Goal: Information Seeking & Learning: Ask a question

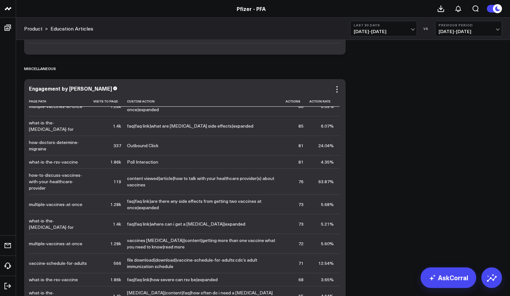
scroll to position [969, 0]
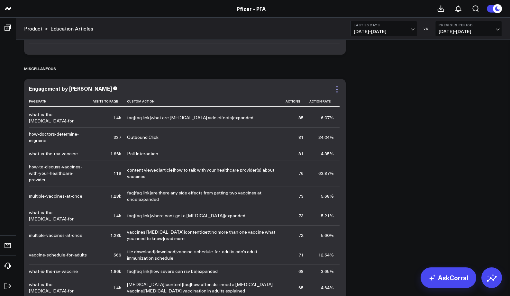
click at [337, 89] on icon at bounding box center [336, 89] width 1 height 1
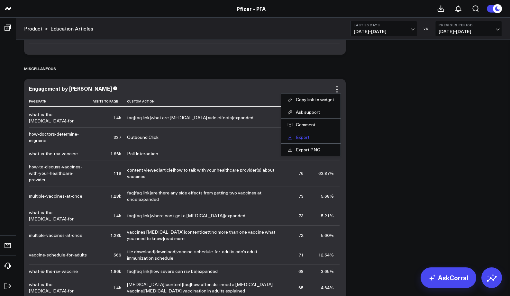
click at [303, 139] on link "Export" at bounding box center [310, 137] width 47 height 6
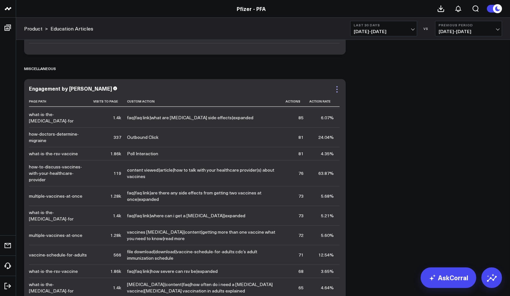
click at [335, 91] on icon at bounding box center [337, 90] width 8 height 8
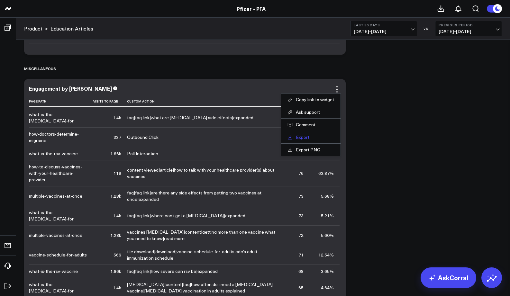
click at [302, 137] on link "Export" at bounding box center [310, 137] width 47 height 6
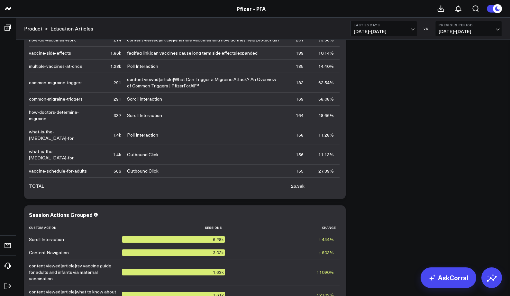
scroll to position [1627, 0]
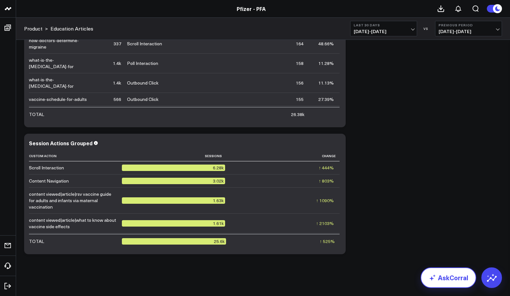
click at [446, 277] on link "AskCorral" at bounding box center [449, 278] width 56 height 21
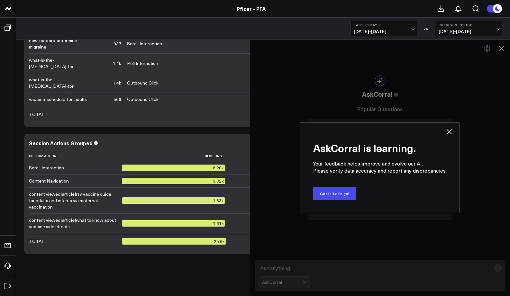
click at [449, 132] on icon at bounding box center [449, 131] width 5 height 5
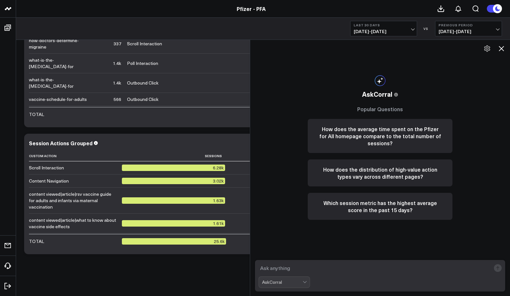
click at [274, 268] on textarea at bounding box center [375, 268] width 232 height 12
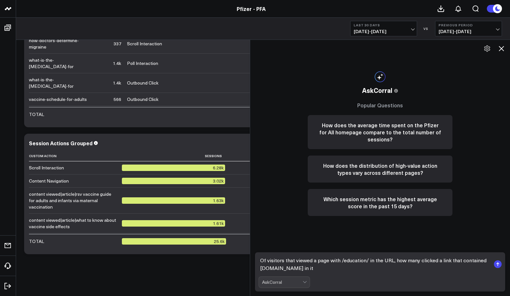
type textarea "Of visitors that viewed a page with /education/ in the URL, how many clicked a …"
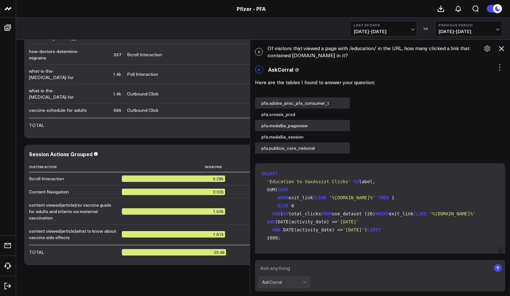
scroll to position [0, 0]
drag, startPoint x: 268, startPoint y: 48, endPoint x: 456, endPoint y: 49, distance: 188.1
click at [456, 49] on div "C Of visitors that viewed a page with /education/ in the URL, how many clicked …" at bounding box center [380, 51] width 260 height 21
copy div "Of visitors that viewed a page with /education/ in the URL, how many clicked a …"
click at [271, 270] on textarea at bounding box center [375, 268] width 232 height 12
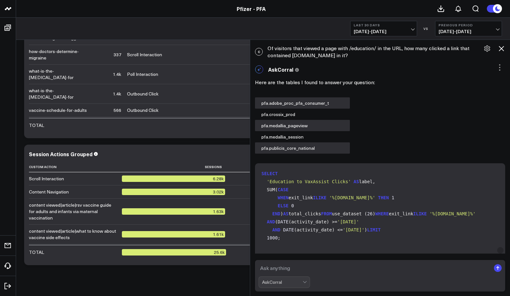
paste textarea "Of visitors that viewed a page with /education/ in the URL, how many clicked a …"
click at [438, 268] on textarea "Of visitors that viewed a page with /education/ in the URL, how many clicked a …" at bounding box center [375, 268] width 232 height 12
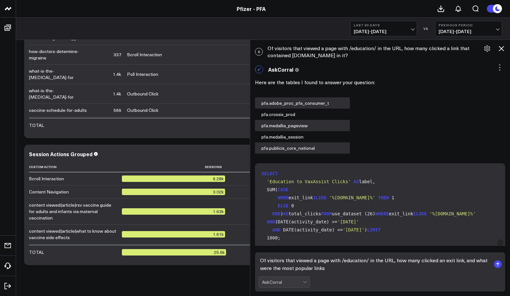
type textarea "Of visitors that viewed a page with /education/ in the URL, how many clicked an…"
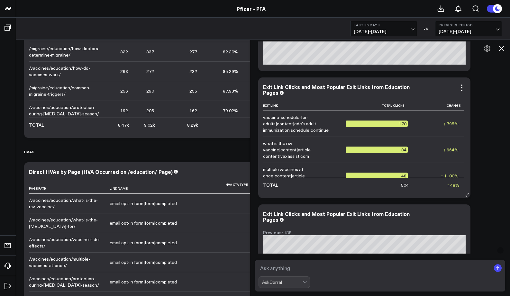
drag, startPoint x: 262, startPoint y: 116, endPoint x: 274, endPoint y: 125, distance: 14.7
click at [274, 125] on div "Exit Link Clicks and Most Popular Exit Links from Education Pages Exit Link Tot…" at bounding box center [364, 137] width 212 height 121
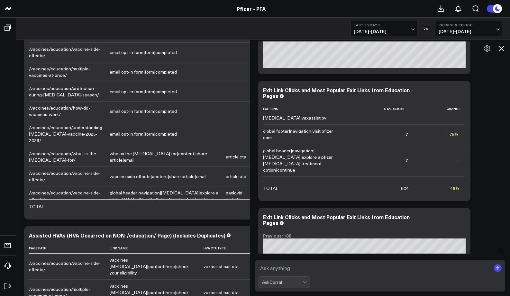
scroll to position [862, 0]
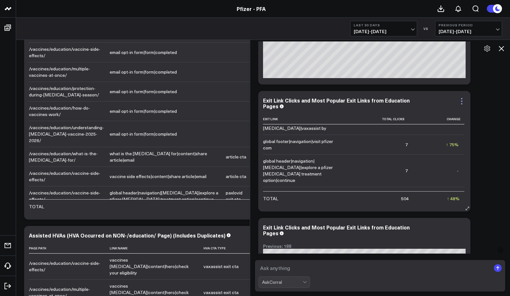
click at [461, 100] on icon at bounding box center [462, 101] width 8 height 8
click at [429, 99] on div "Exit Link Clicks and Most Popular Exit Links from Education Pages" at bounding box center [364, 103] width 203 height 12
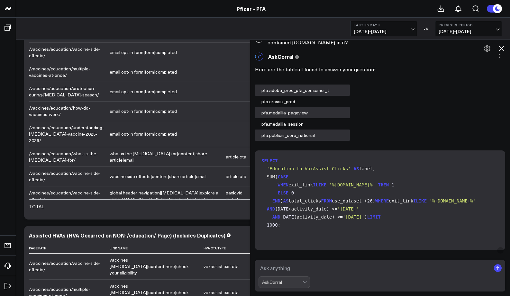
scroll to position [0, 0]
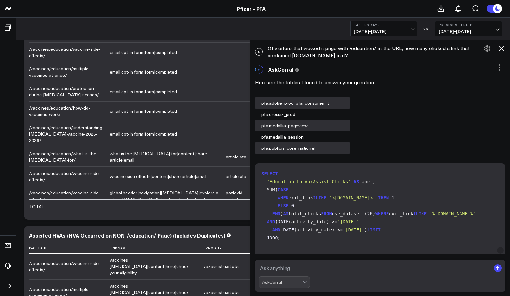
click at [500, 48] on icon at bounding box center [501, 48] width 5 height 5
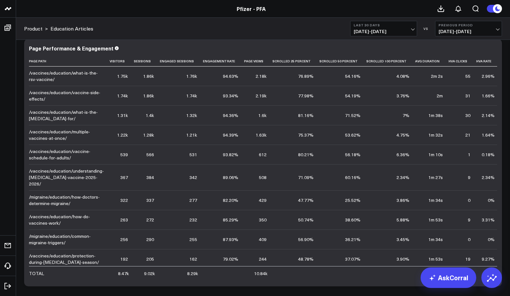
scroll to position [753, 0]
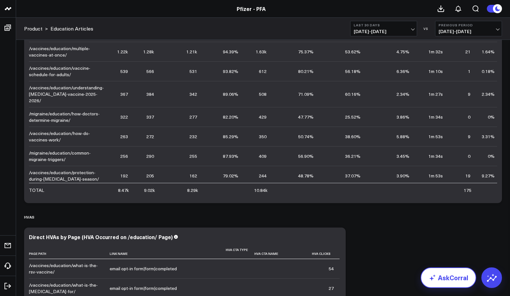
click at [439, 277] on link "AskCorral" at bounding box center [449, 278] width 56 height 21
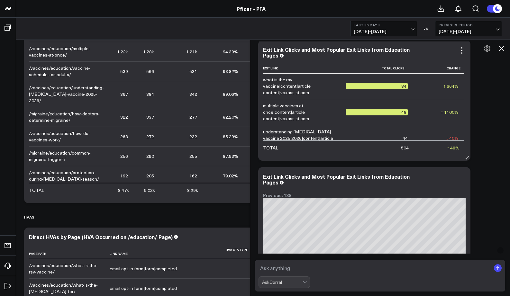
scroll to position [0, 0]
click at [460, 51] on icon at bounding box center [462, 51] width 8 height 8
click at [269, 63] on th "Exit Link" at bounding box center [304, 68] width 83 height 11
drag, startPoint x: 263, startPoint y: 66, endPoint x: 441, endPoint y: 108, distance: 182.3
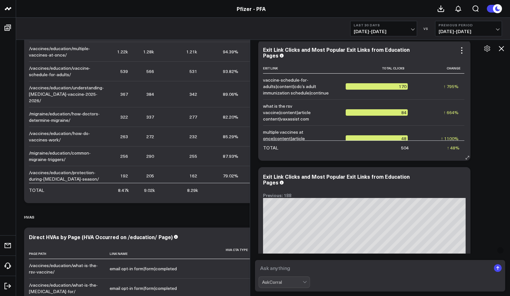
drag, startPoint x: 262, startPoint y: 49, endPoint x: 413, endPoint y: 134, distance: 173.2
click at [413, 134] on div "Exit Link Clicks and Most Popular Exit Links from Education Pages Exit Link Tot…" at bounding box center [364, 100] width 212 height 121
drag, startPoint x: 280, startPoint y: 119, endPoint x: 306, endPoint y: 121, distance: 26.5
click at [306, 121] on div "what is the rsv vaccine|content|article content|vaxassist com" at bounding box center [301, 112] width 77 height 19
drag, startPoint x: 307, startPoint y: 120, endPoint x: 282, endPoint y: 120, distance: 25.1
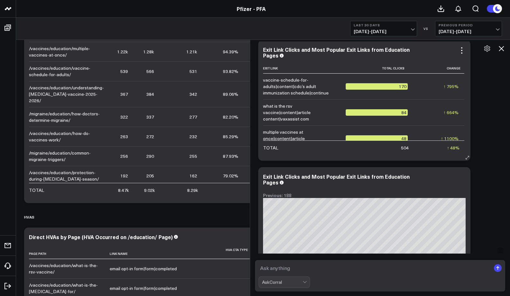
click at [282, 120] on div "what is the rsv vaccine|content|article content|vaxassist com" at bounding box center [301, 112] width 77 height 19
click at [281, 267] on textarea at bounding box center [375, 268] width 232 height 12
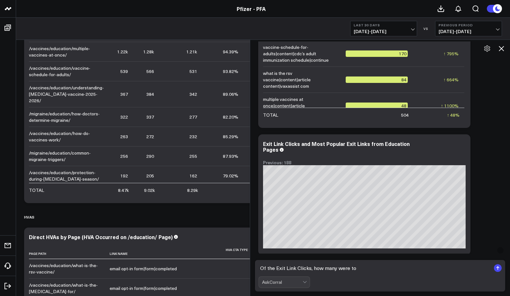
scroll to position [968, 0]
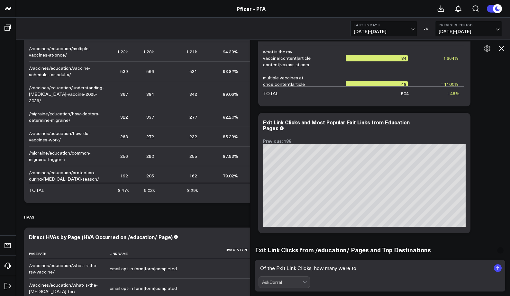
paste textarea "Of visitors that viewed a page with /education/ in the URL, how many clicked a …"
type textarea "Of the Exit Link Clicks, how many were to vaxassist?"
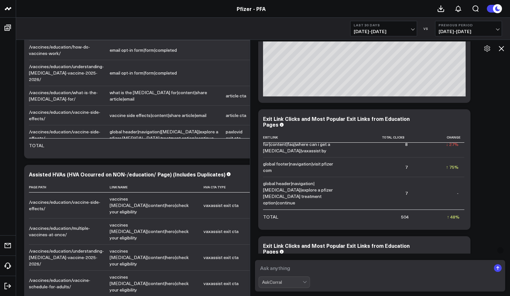
scroll to position [844, 0]
click at [486, 166] on div "Ask support Export PNG Exit Link Clicks and Most Popular Exit Links from Educat…" at bounding box center [380, 169] width 250 height 381
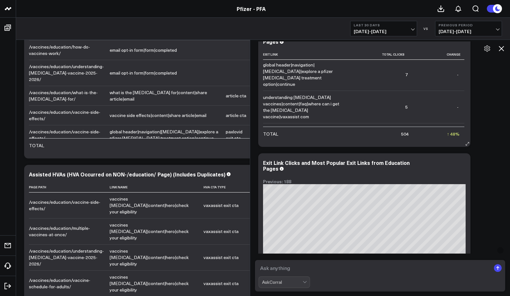
scroll to position [288, 0]
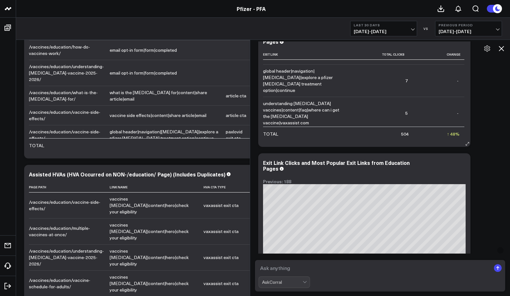
drag, startPoint x: 305, startPoint y: 96, endPoint x: 331, endPoint y: 97, distance: 26.1
click at [331, 100] on div "understanding [MEDICAL_DATA] vaccines|content|faq|where can i get the [MEDICAL_…" at bounding box center [301, 113] width 77 height 26
drag, startPoint x: 333, startPoint y: 97, endPoint x: 310, endPoint y: 97, distance: 22.5
click at [310, 100] on div "understanding [MEDICAL_DATA] vaccines|content|faq|where can i get the [MEDICAL_…" at bounding box center [301, 113] width 77 height 26
click at [271, 270] on textarea at bounding box center [375, 268] width 232 height 12
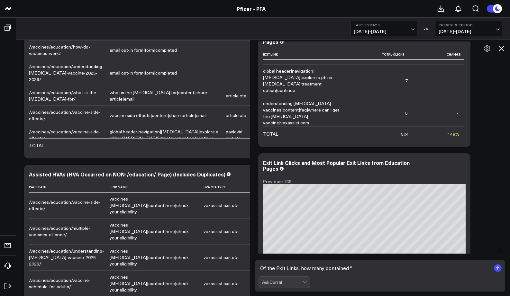
paste textarea ""vaxassist com""
click at [352, 268] on textarea "Of the Exit Links, how many contained ""vaxassist com"" at bounding box center [375, 268] width 232 height 12
type textarea "Of the Exit Links, how many contained "vaxassist com"?"
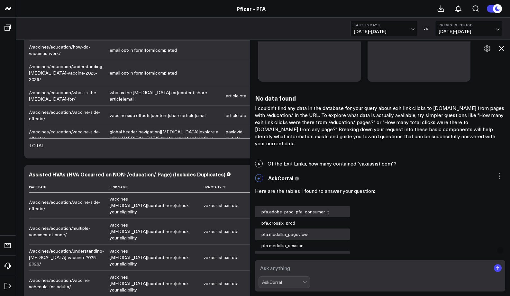
scroll to position [1665, 0]
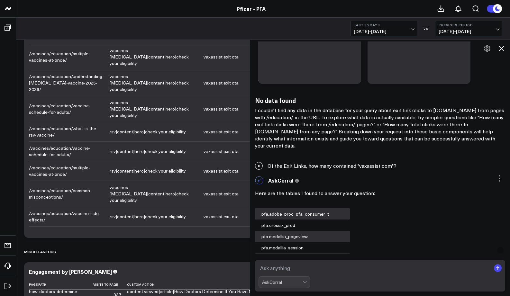
scroll to position [1169, 0]
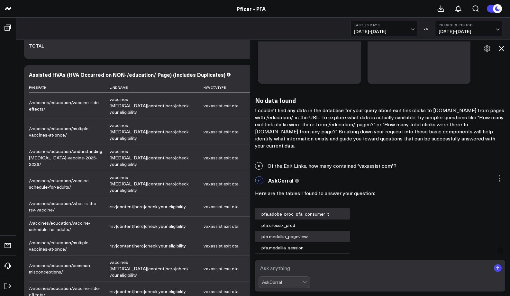
click at [503, 49] on icon at bounding box center [501, 49] width 8 height 8
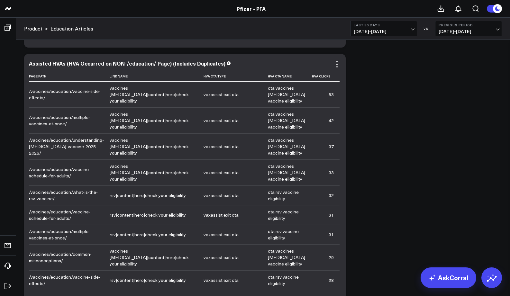
scroll to position [1180, 0]
click at [337, 63] on icon at bounding box center [337, 65] width 8 height 8
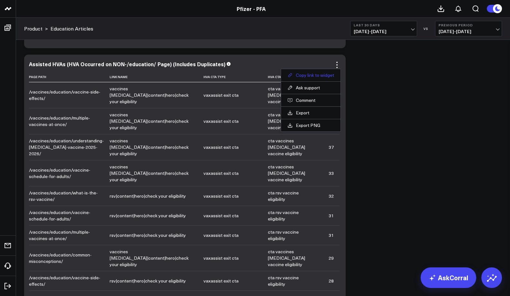
click at [303, 75] on button "Copy link to widget" at bounding box center [310, 75] width 47 height 6
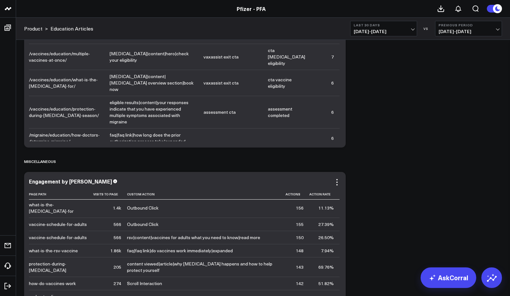
scroll to position [571, 0]
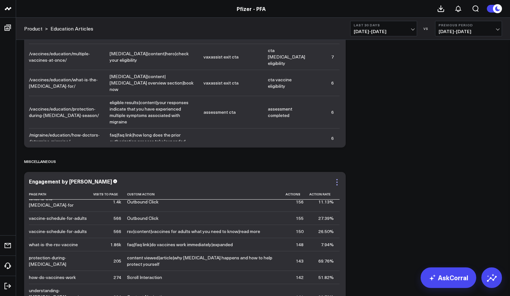
click at [336, 182] on icon at bounding box center [337, 182] width 8 height 8
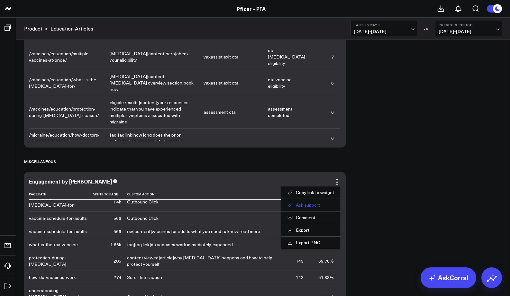
click at [309, 207] on button "Ask support" at bounding box center [310, 205] width 47 height 6
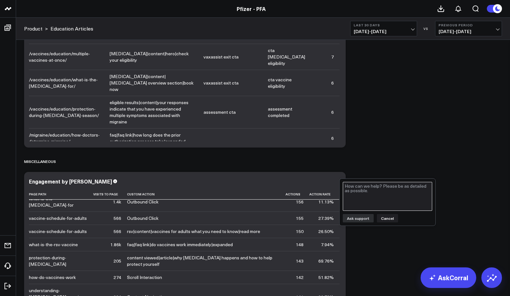
click at [374, 194] on textarea at bounding box center [387, 196] width 89 height 29
click at [385, 217] on button "Cancel" at bounding box center [387, 218] width 21 height 8
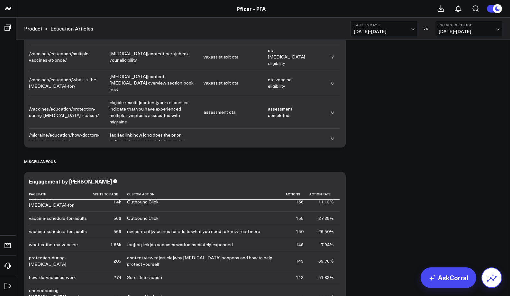
click at [491, 278] on icon at bounding box center [492, 279] width 10 height 6
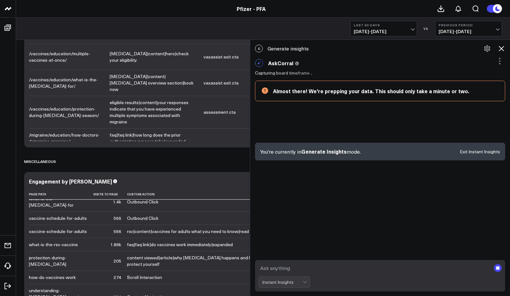
click at [500, 47] on icon at bounding box center [501, 49] width 8 height 8
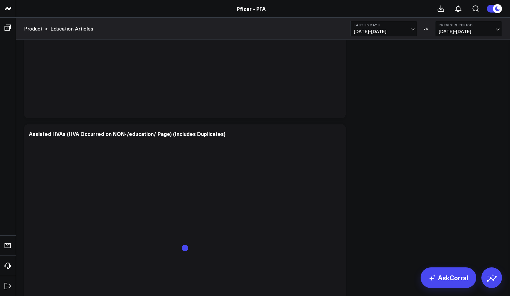
scroll to position [1186, 0]
